Goal: Transaction & Acquisition: Purchase product/service

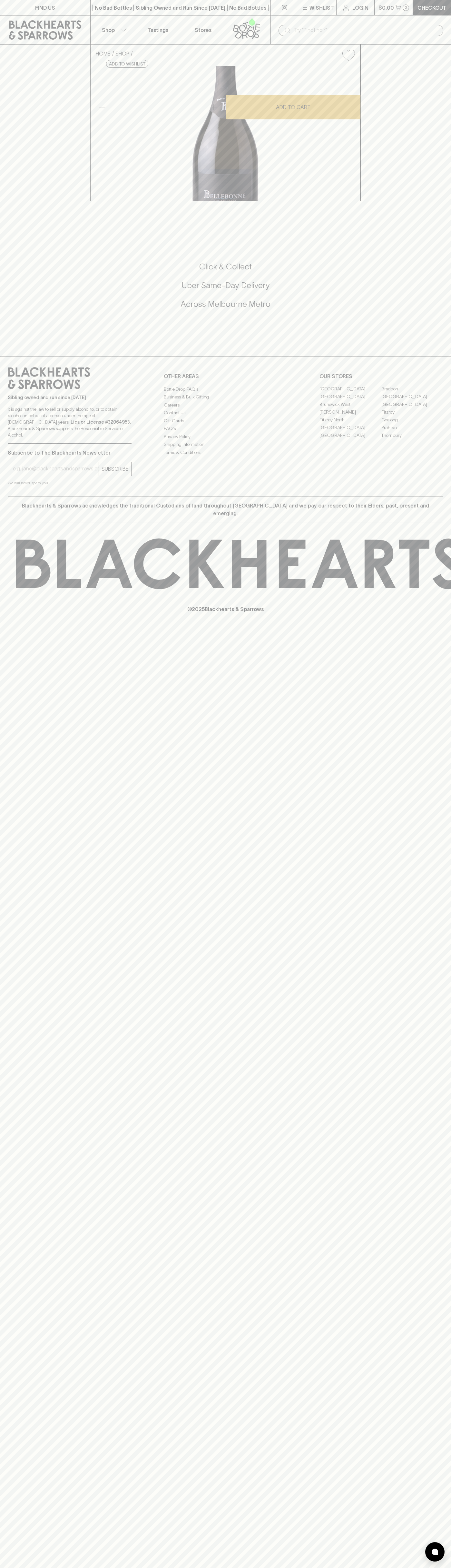
click at [422, 343] on div "Click & Collect Uber Same-Day Delivery Across [GEOGRAPHIC_DATA] Metro" at bounding box center [225, 289] width 435 height 108
click at [181, 1567] on html "FIND US | No Bad Bottles | Sibling Owned and Run Since [DATE] | No Bad Bottles …" at bounding box center [225, 784] width 451 height 1568
click at [28, 1041] on div "FIND US | No Bad Bottles | Sibling Owned and Run Since [DATE] | No Bad Bottles …" at bounding box center [225, 784] width 451 height 1568
